Goal: Task Accomplishment & Management: Manage account settings

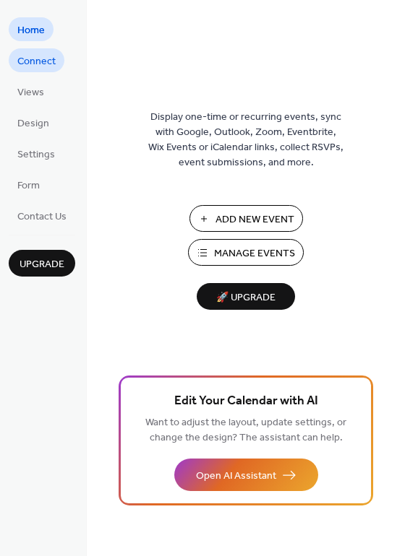
click at [33, 68] on span "Connect" at bounding box center [36, 61] width 38 height 15
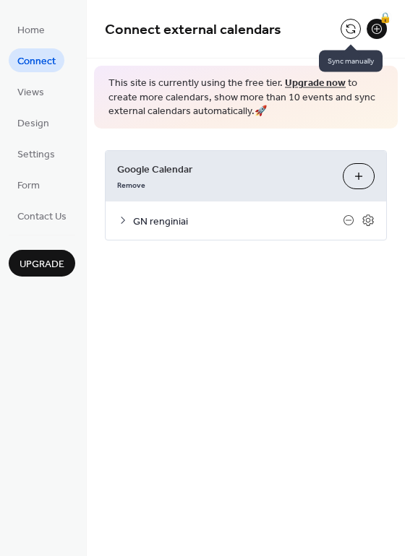
click at [347, 30] on button at bounding box center [350, 29] width 20 height 20
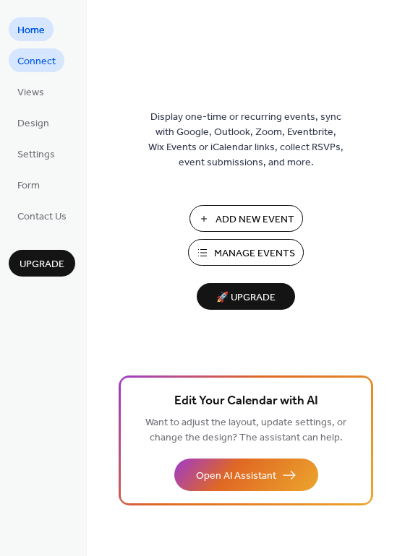
click at [42, 54] on span "Connect" at bounding box center [36, 61] width 38 height 15
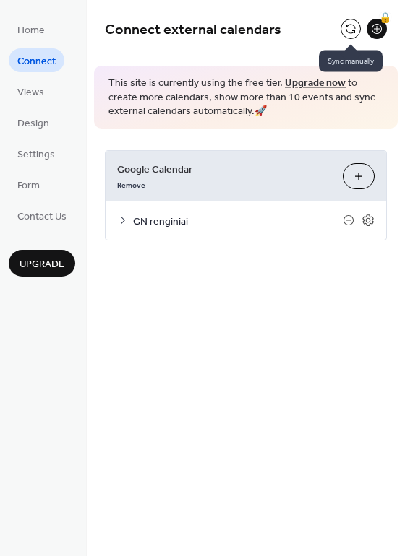
click at [343, 30] on button at bounding box center [350, 29] width 20 height 20
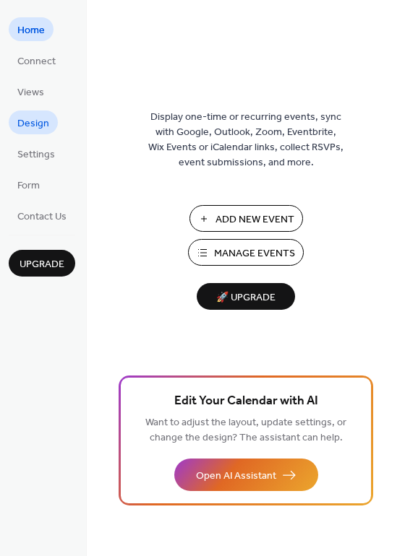
click at [27, 124] on span "Design" at bounding box center [33, 123] width 32 height 15
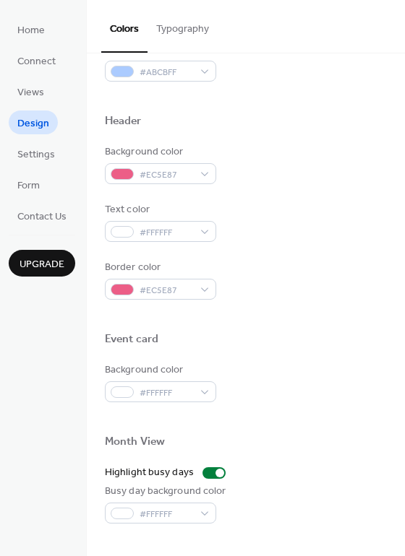
scroll to position [619, 0]
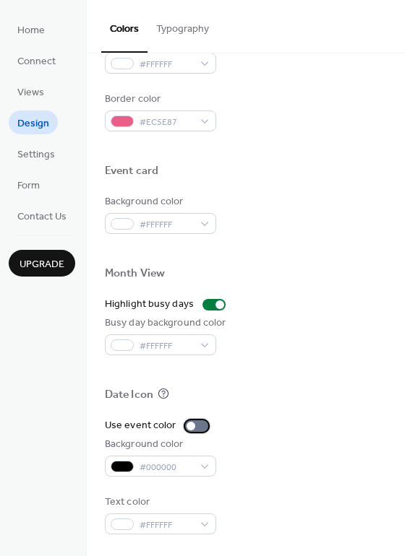
click at [197, 421] on div at bounding box center [196, 427] width 23 height 12
click at [199, 426] on div at bounding box center [202, 426] width 9 height 9
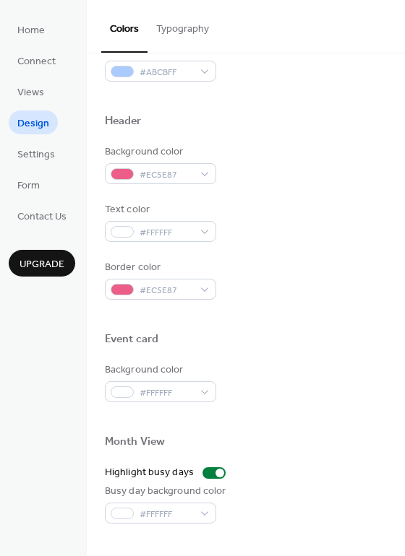
scroll to position [0, 0]
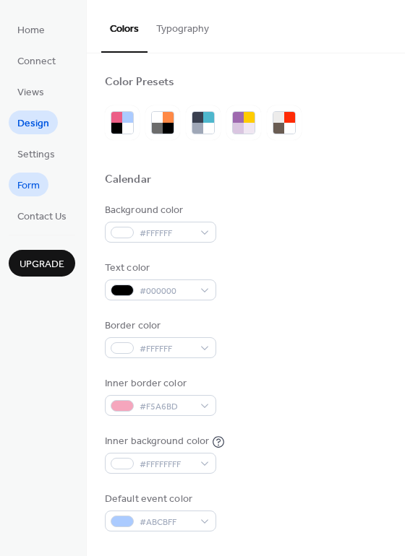
click at [25, 189] on span "Form" at bounding box center [28, 185] width 22 height 15
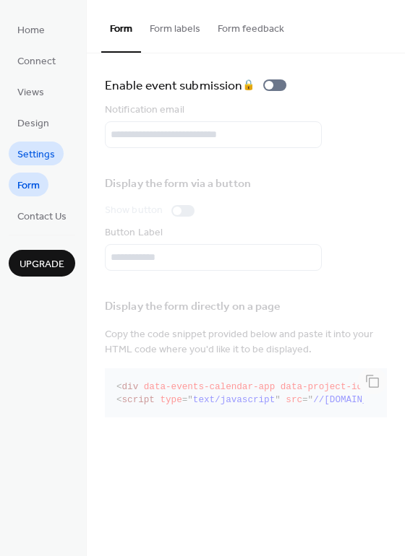
click at [43, 158] on span "Settings" at bounding box center [36, 154] width 38 height 15
